Goal: Transaction & Acquisition: Purchase product/service

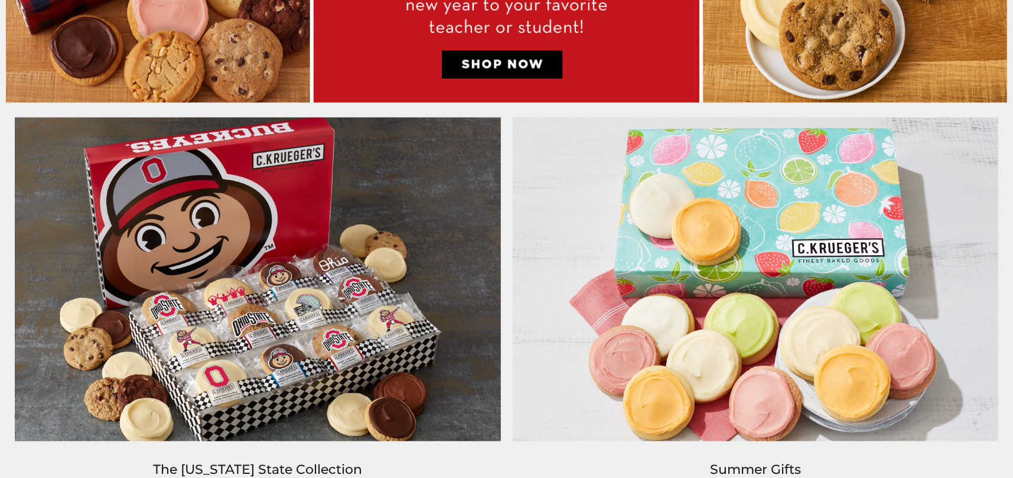
scroll to position [954, 0]
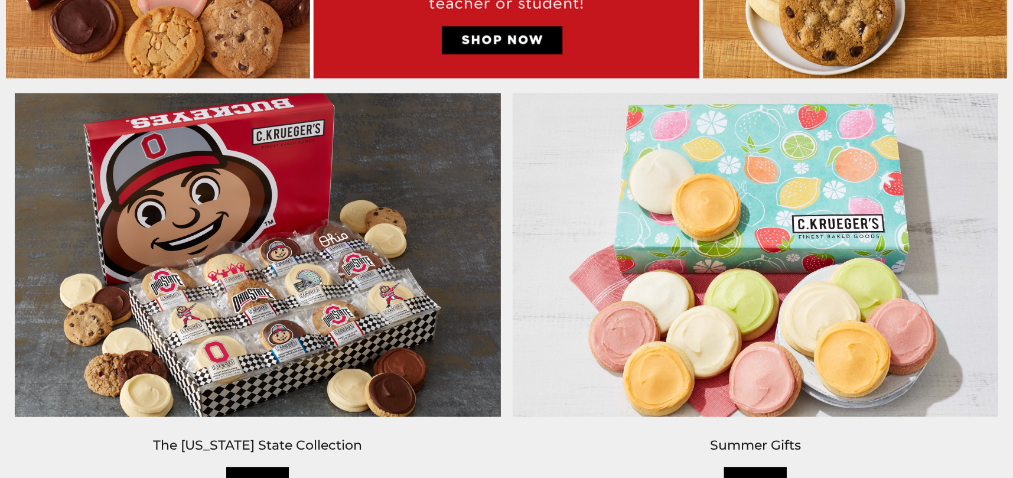
click at [298, 301] on img at bounding box center [258, 254] width 498 height 335
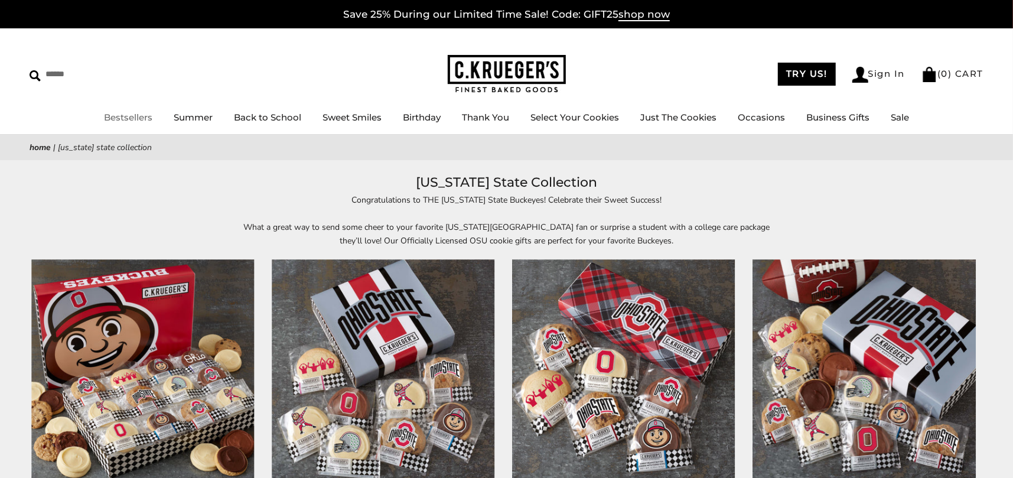
click at [121, 116] on link "Bestsellers" at bounding box center [128, 117] width 48 height 11
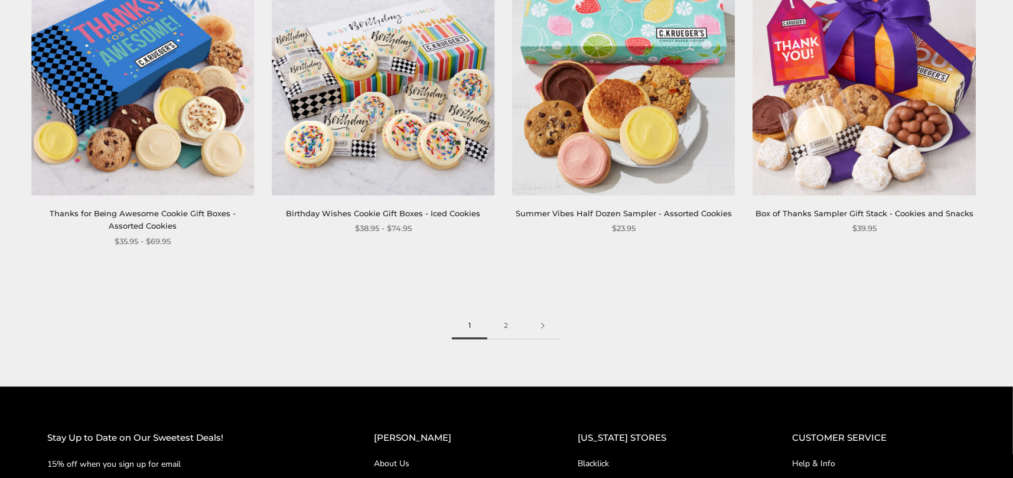
scroll to position [1844, 0]
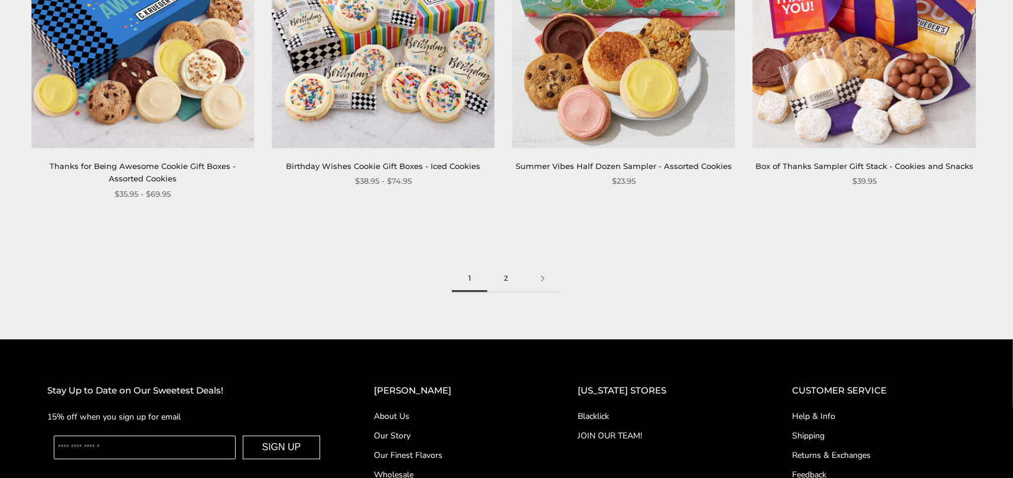
click at [504, 284] on link "2" at bounding box center [505, 278] width 37 height 27
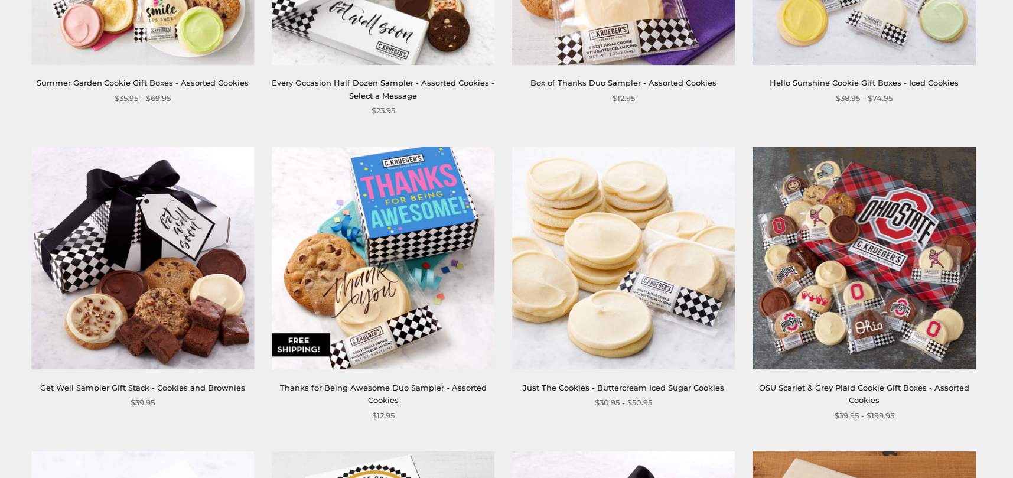
scroll to position [449, 0]
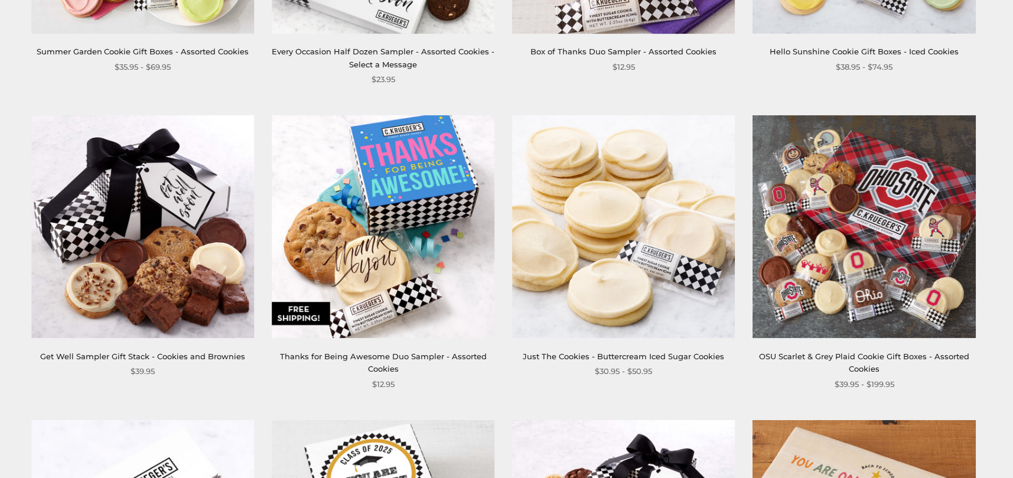
click at [847, 296] on img at bounding box center [864, 226] width 223 height 223
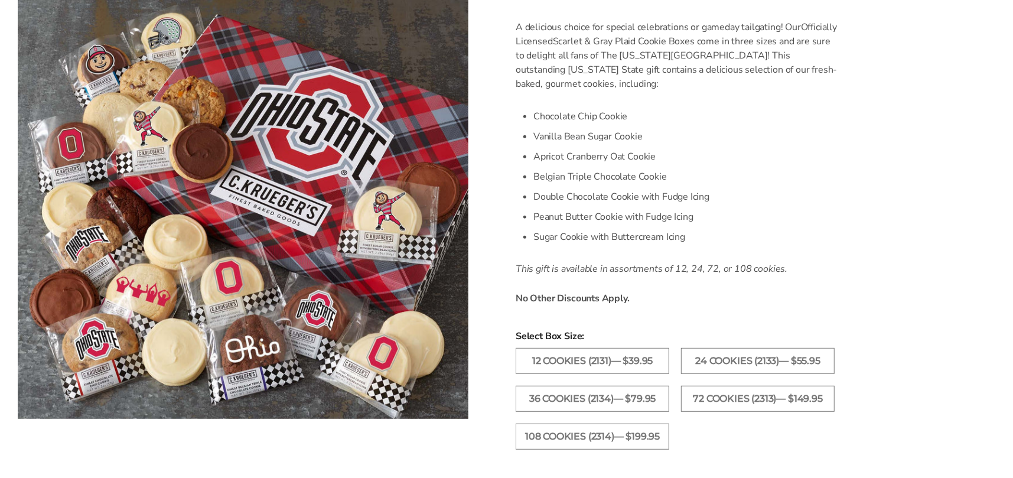
scroll to position [363, 0]
